Goal: Information Seeking & Learning: Learn about a topic

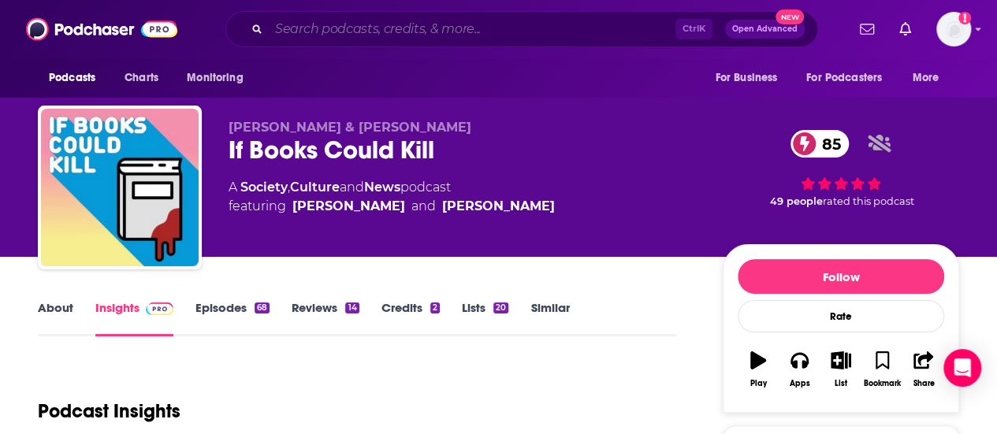
click at [515, 26] on input "Search podcasts, credits, & more..." at bounding box center [472, 29] width 407 height 25
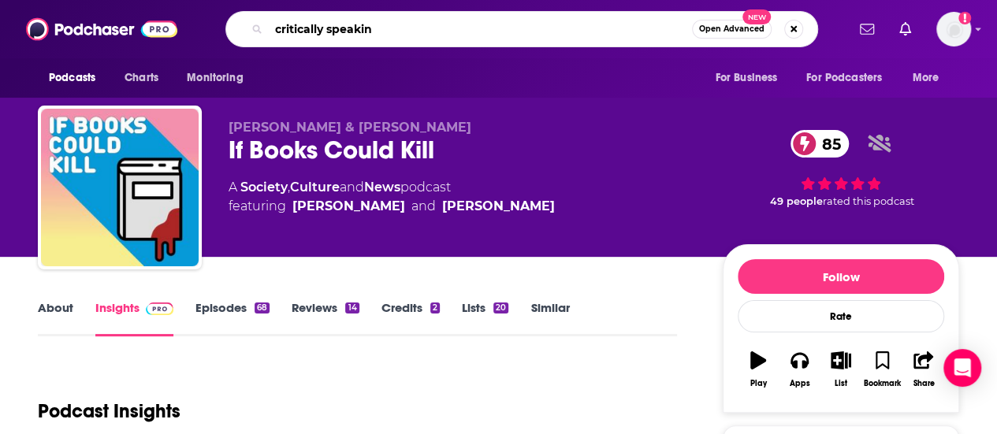
type input "critically speaking"
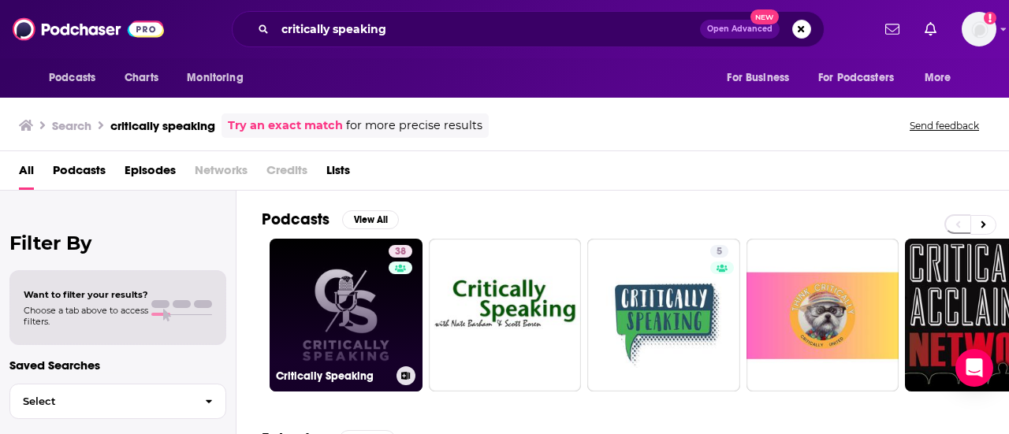
click at [359, 287] on link "38 Critically Speaking" at bounding box center [346, 315] width 153 height 153
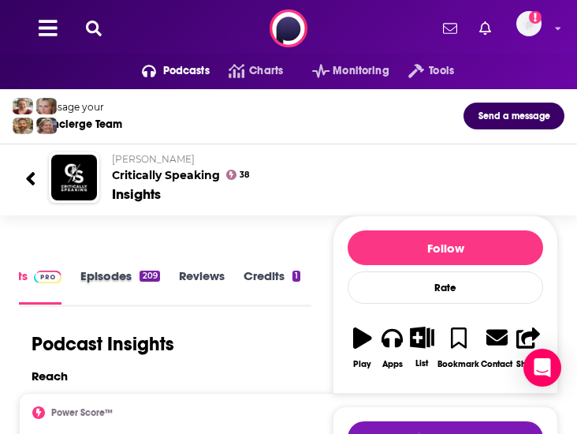
click at [170, 300] on div "Episodes 209" at bounding box center [129, 287] width 98 height 38
click at [143, 285] on link "Episodes 209" at bounding box center [119, 285] width 79 height 35
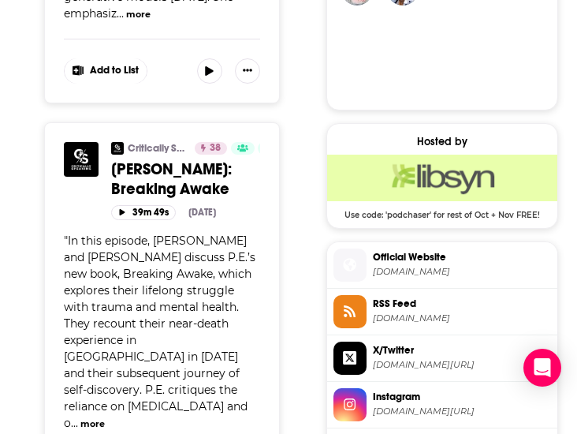
scroll to position [1167, 0]
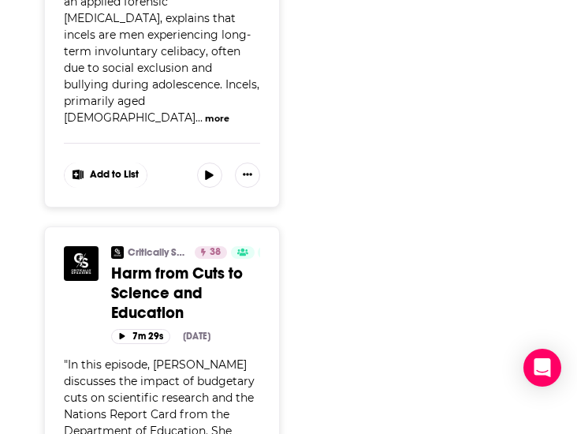
scroll to position [10317, 0]
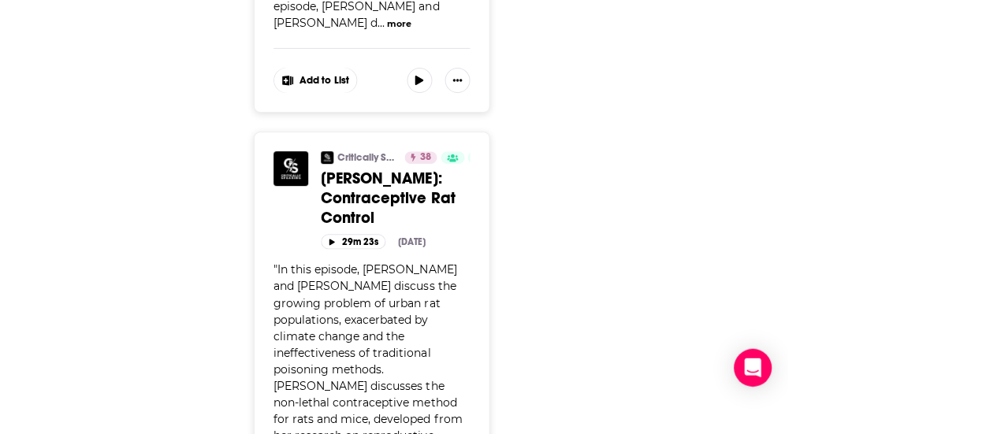
scroll to position [11200, 0]
